Goal: Transaction & Acquisition: Obtain resource

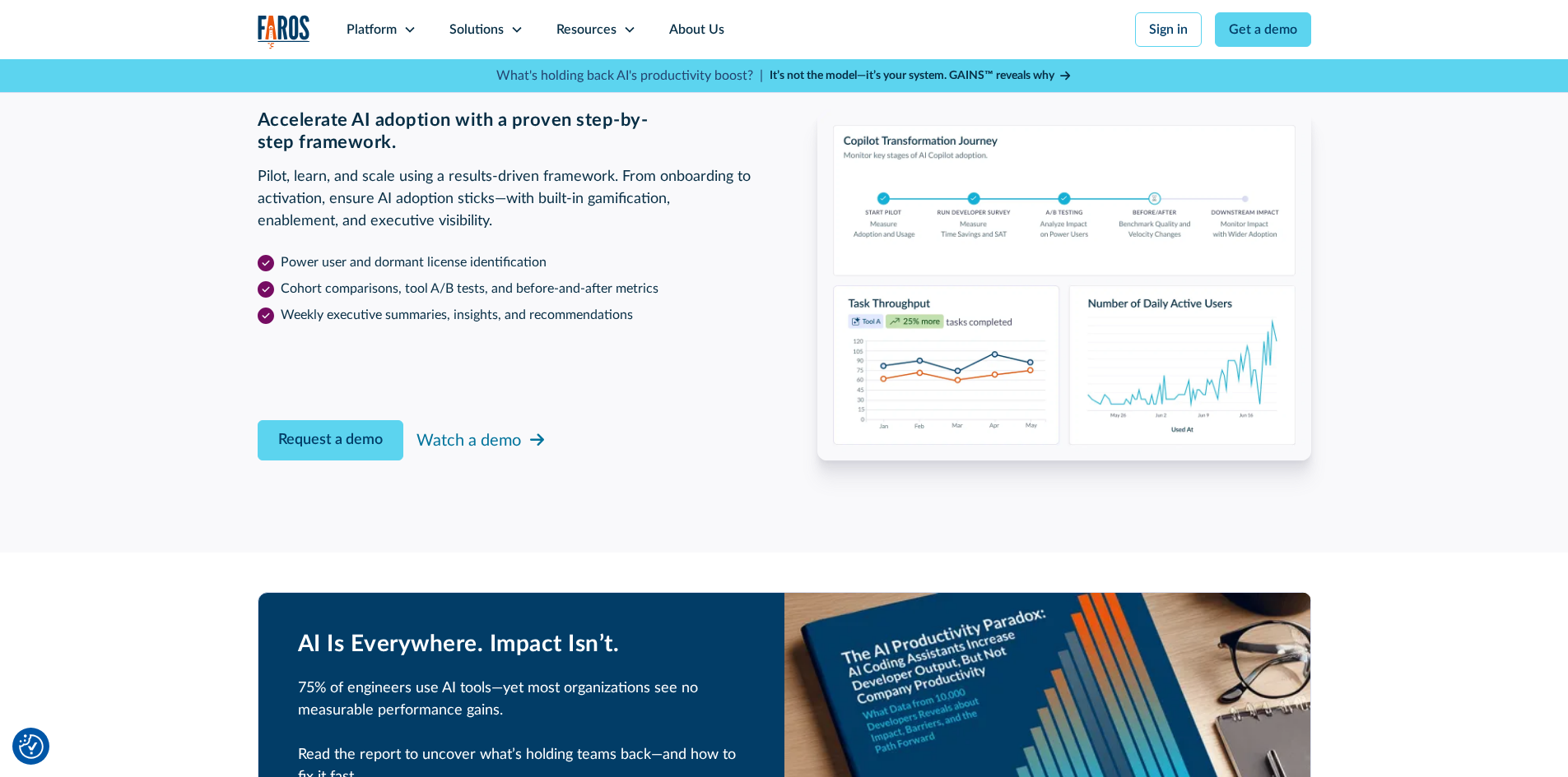
scroll to position [2632, 0]
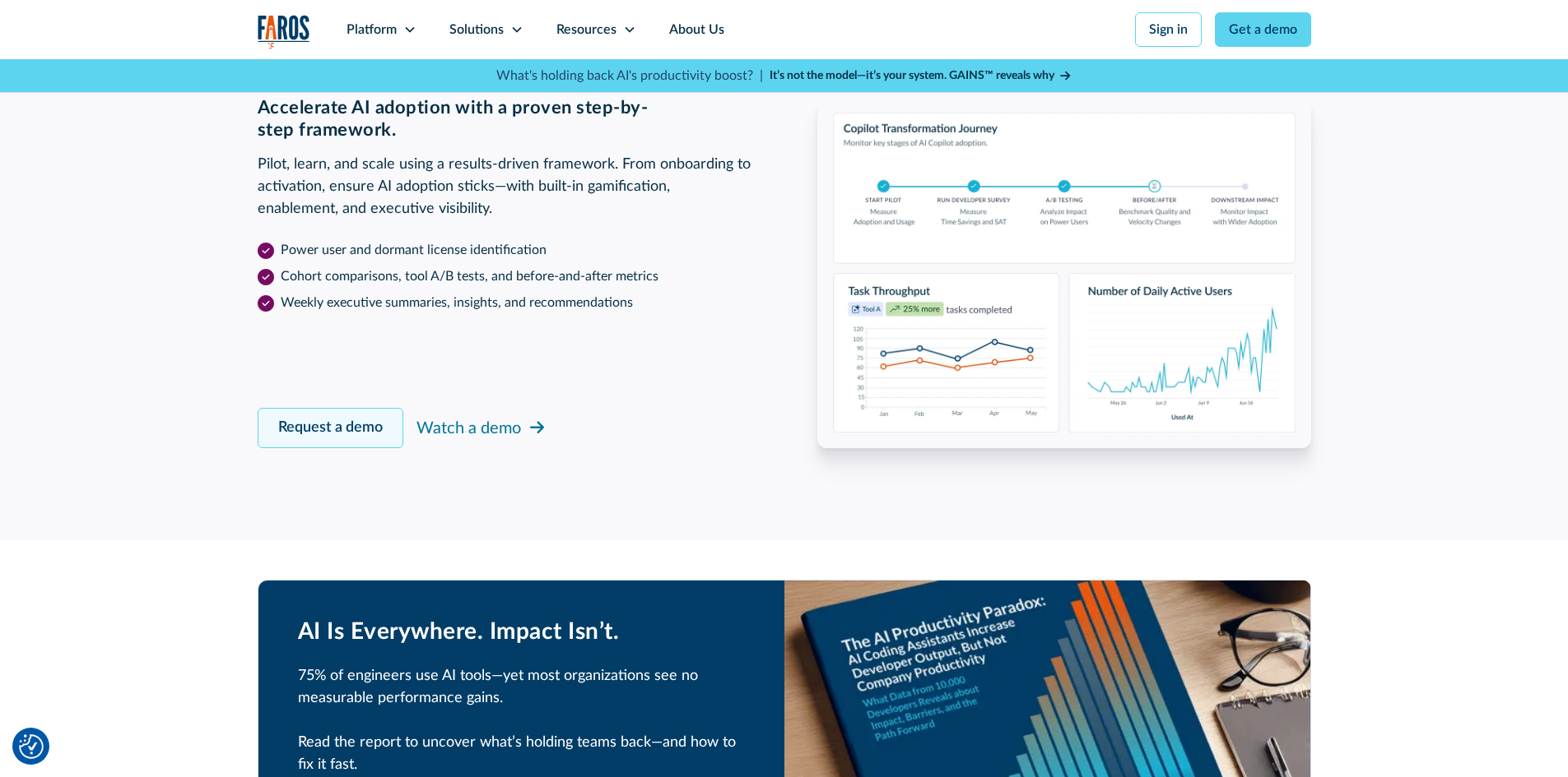
click at [286, 433] on link "Request a demo" at bounding box center [330, 428] width 145 height 40
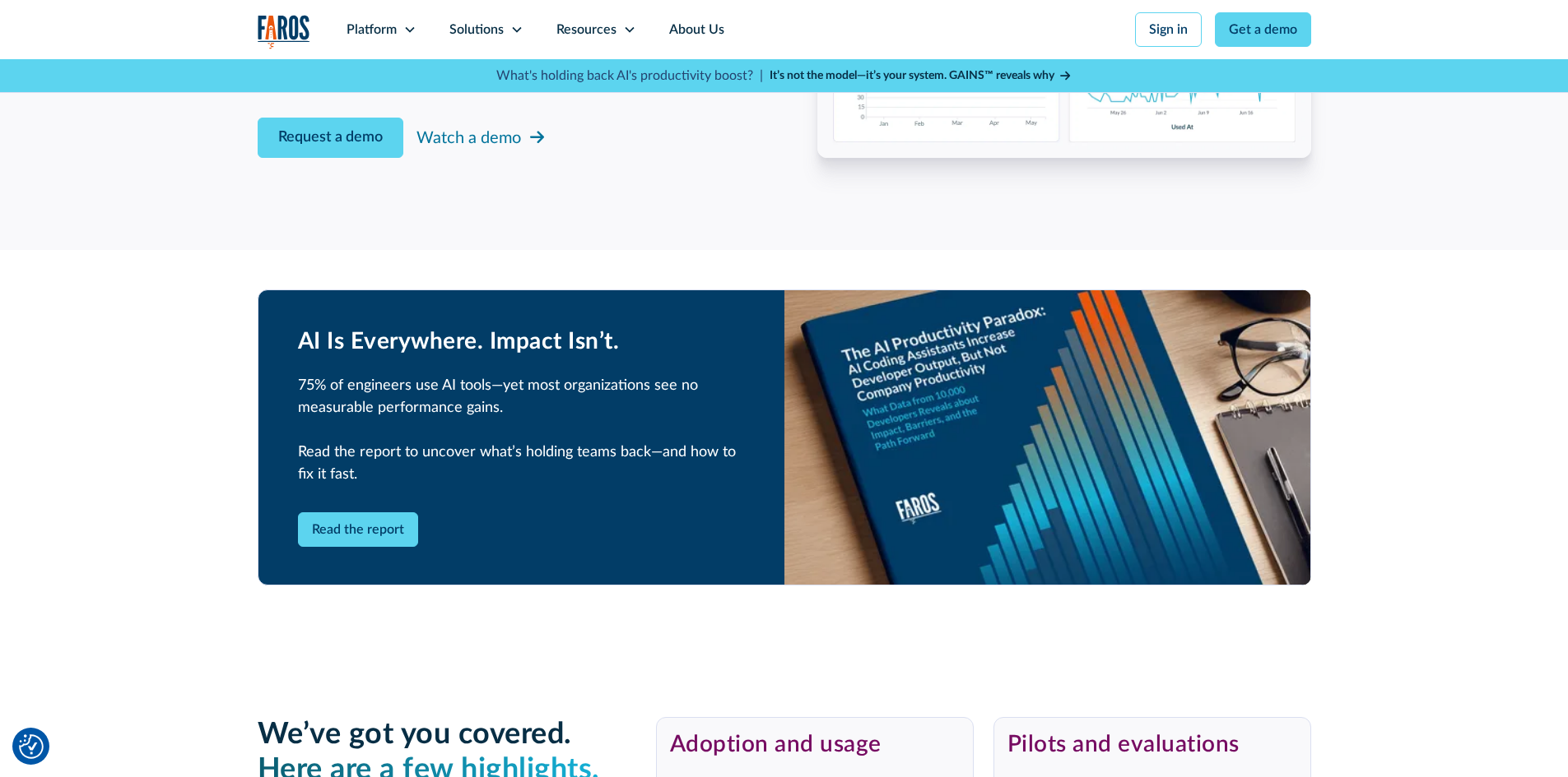
scroll to position [2922, 0]
click at [936, 71] on strong "It’s not the model—it’s your system. GAINS™ reveals why" at bounding box center [912, 76] width 285 height 12
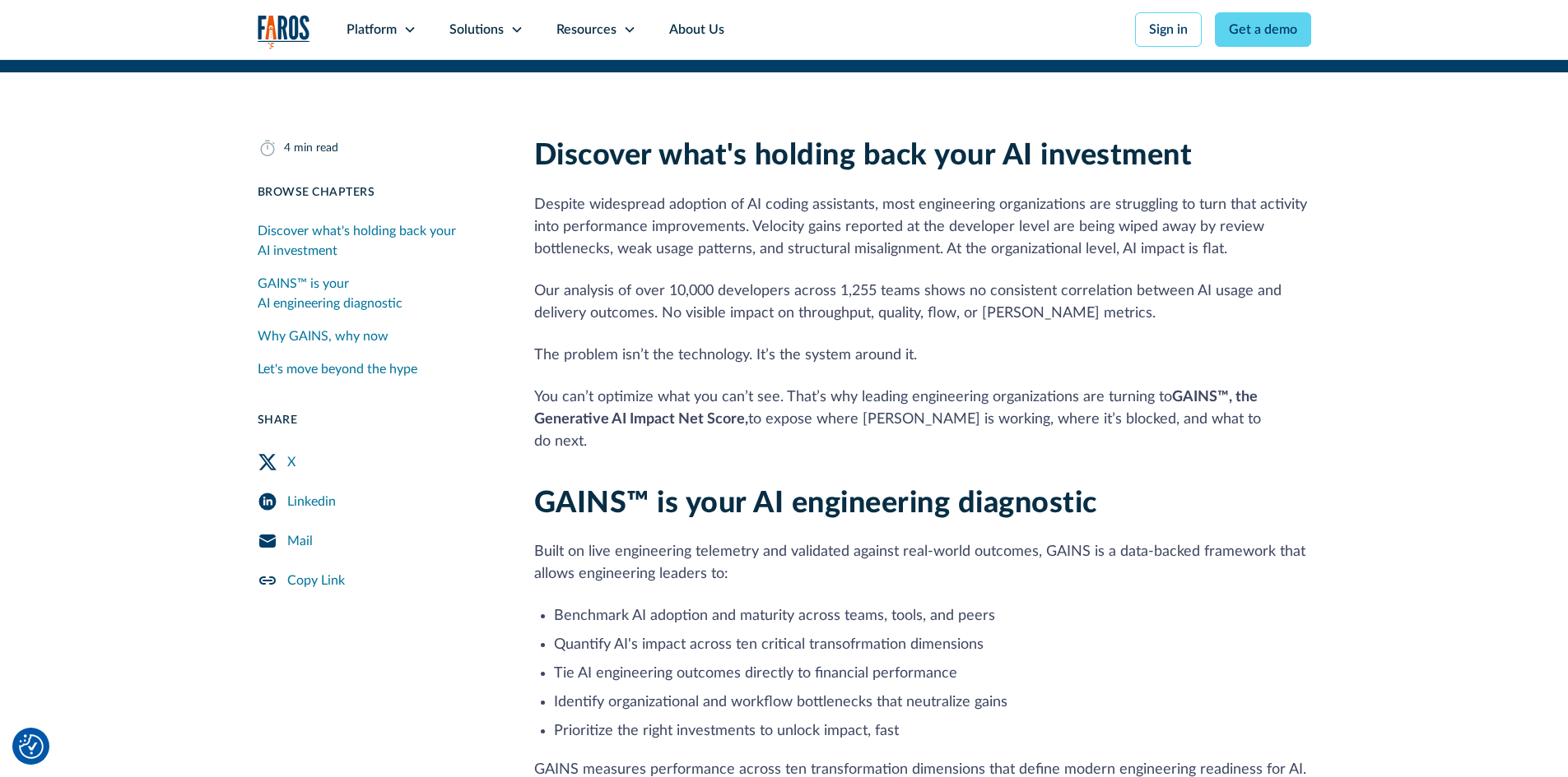
scroll to position [411, 0]
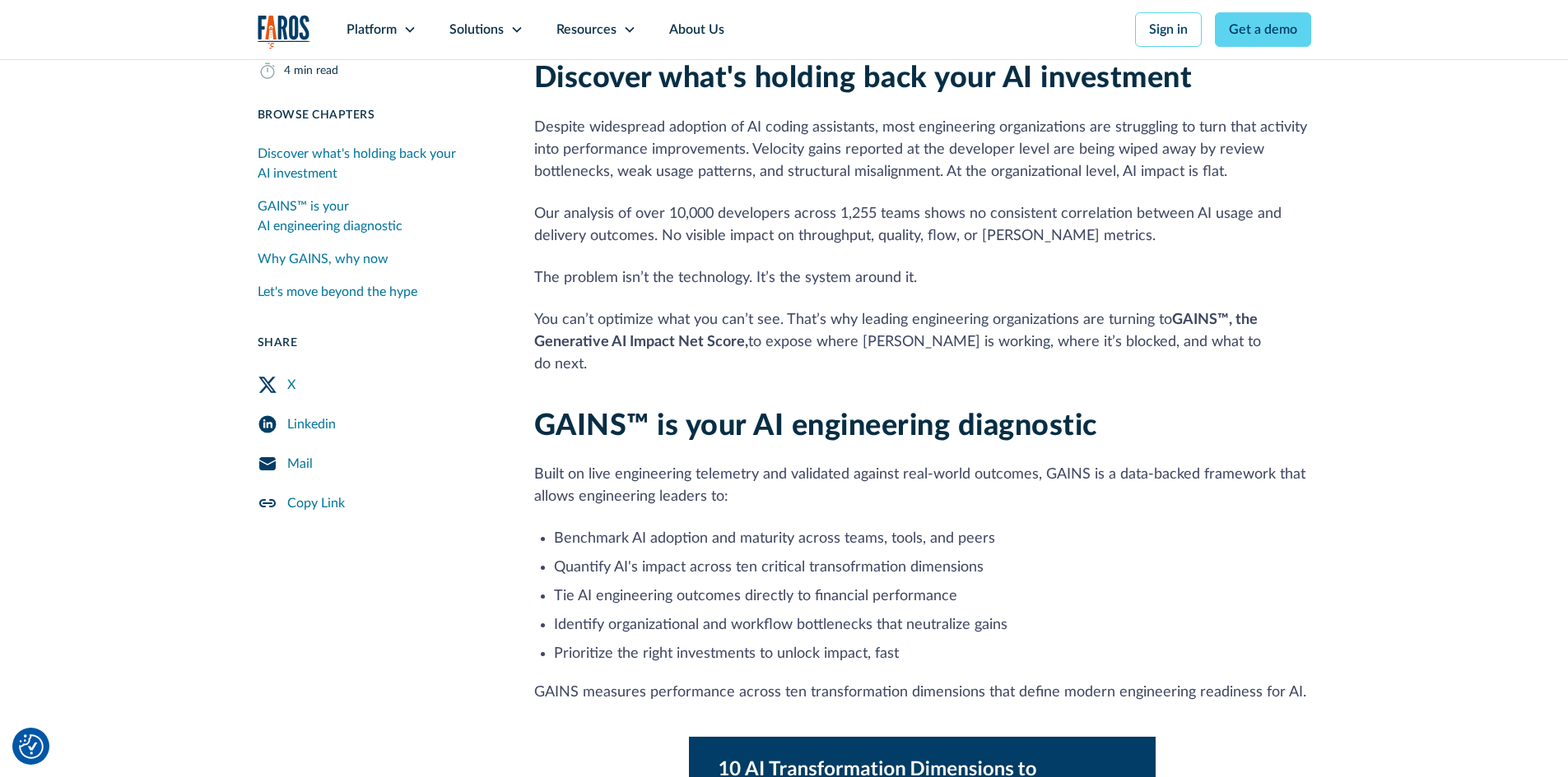
click at [299, 467] on div "Mail" at bounding box center [300, 464] width 26 height 20
